Goal: Information Seeking & Learning: Learn about a topic

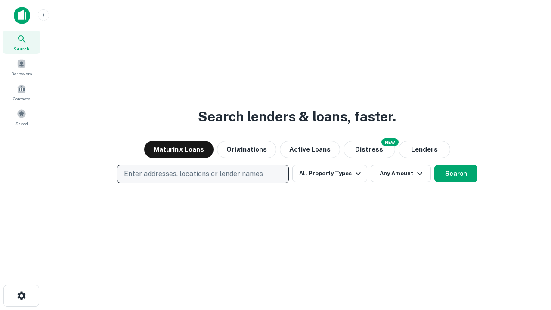
click at [202, 174] on p "Enter addresses, locations or lender names" at bounding box center [193, 174] width 139 height 10
type input "**********"
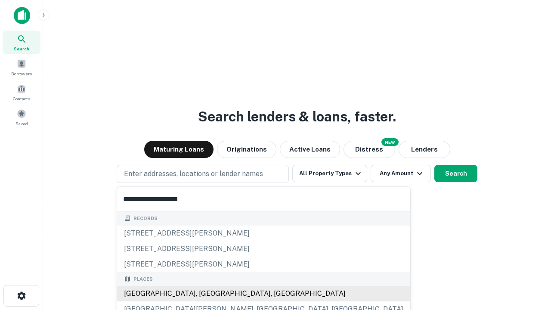
click at [206, 294] on div "[GEOGRAPHIC_DATA], [GEOGRAPHIC_DATA], [GEOGRAPHIC_DATA]" at bounding box center [263, 293] width 293 height 15
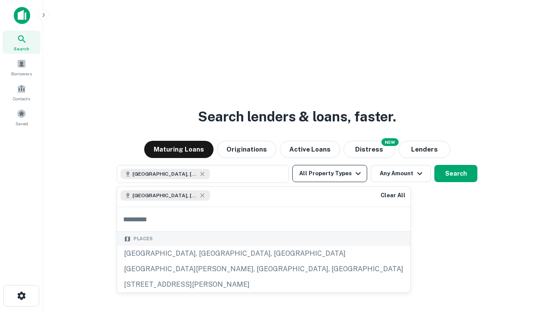
click at [330, 174] on button "All Property Types" at bounding box center [329, 173] width 75 height 17
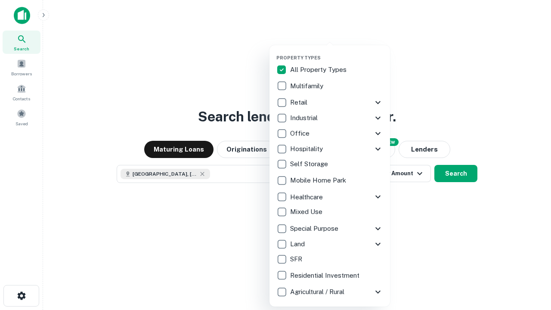
click at [337, 52] on button "button" at bounding box center [336, 52] width 121 height 0
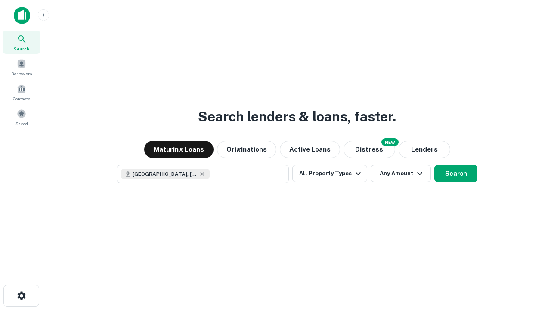
scroll to position [14, 0]
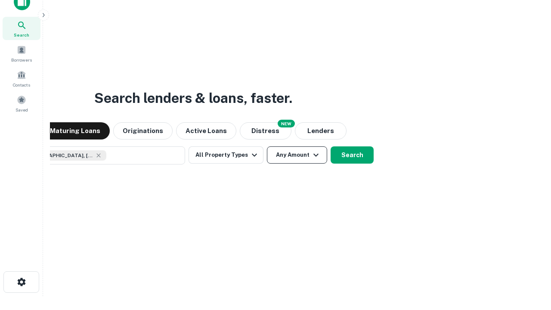
click at [267, 146] on button "Any Amount" at bounding box center [297, 154] width 60 height 17
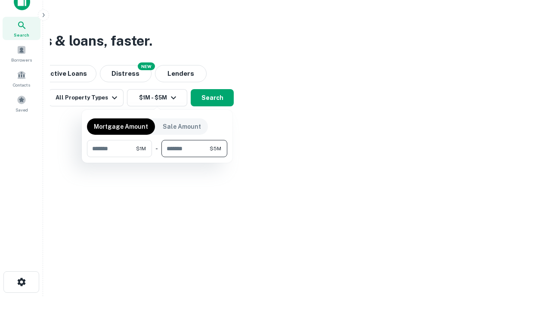
type input "*******"
click at [157, 157] on button "button" at bounding box center [157, 157] width 140 height 0
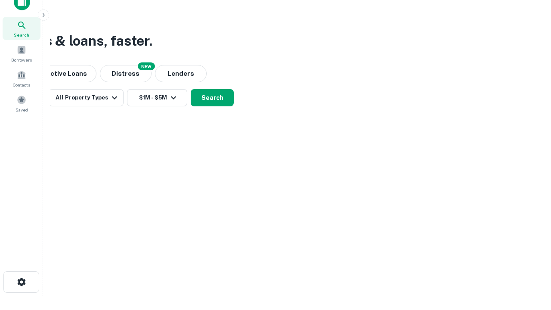
scroll to position [14, 0]
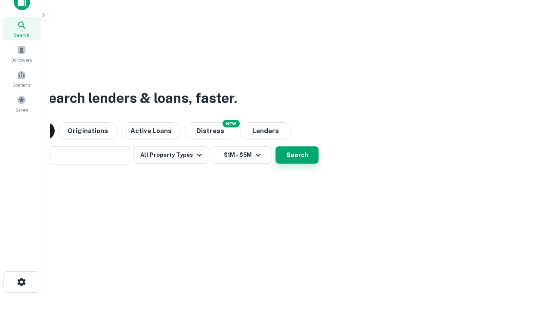
click at [276, 146] on button "Search" at bounding box center [297, 154] width 43 height 17
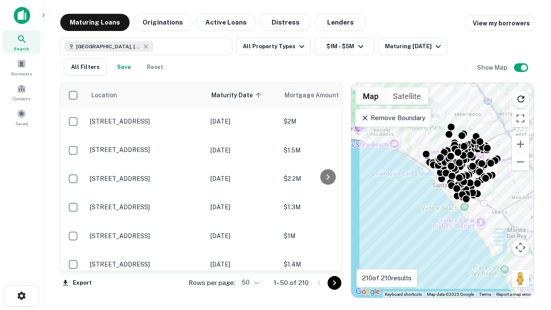
click at [249, 282] on body "Search Borrowers Contacts Saved Maturing Loans Originations Active Loans Distre…" at bounding box center [275, 155] width 551 height 310
click at [249, 261] on li "25" at bounding box center [249, 260] width 25 height 15
click at [334, 282] on icon "Go to next page" at bounding box center [334, 283] width 10 height 10
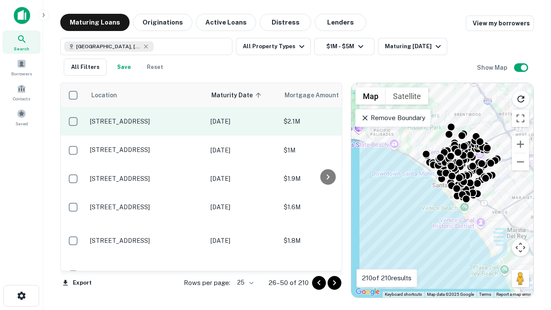
click at [146, 121] on p "[STREET_ADDRESS]" at bounding box center [146, 122] width 112 height 8
